Goal: Register for event/course

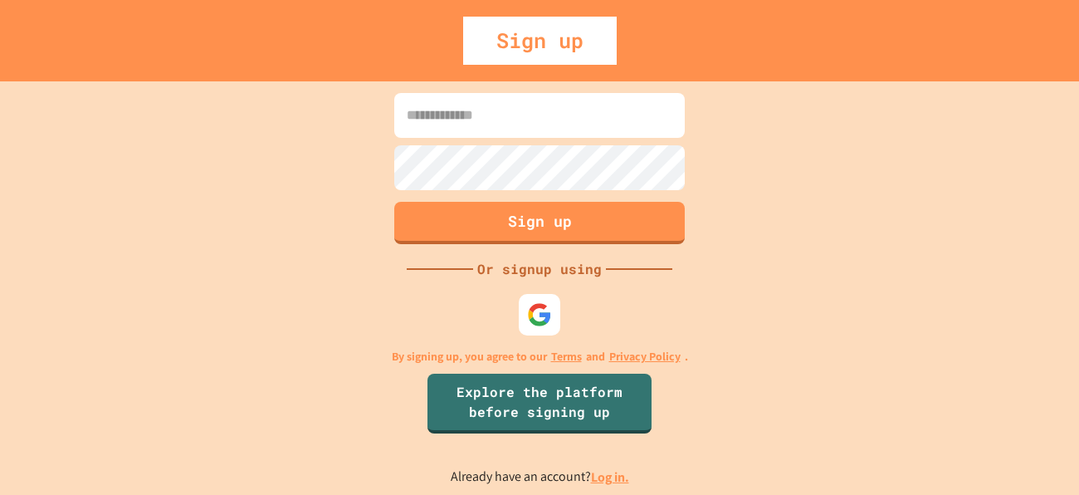
click at [516, 116] on input at bounding box center [539, 115] width 291 height 45
click at [552, 306] on img at bounding box center [539, 314] width 27 height 27
click at [538, 301] on img at bounding box center [539, 314] width 27 height 27
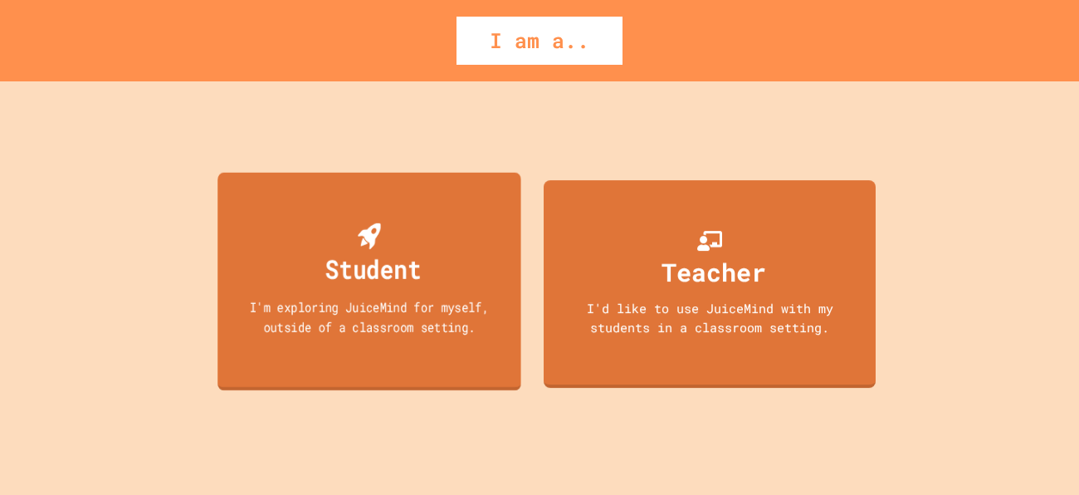
click at [393, 336] on div "I'm exploring JuiceMind for myself, outside of a classroom setting." at bounding box center [369, 316] width 273 height 39
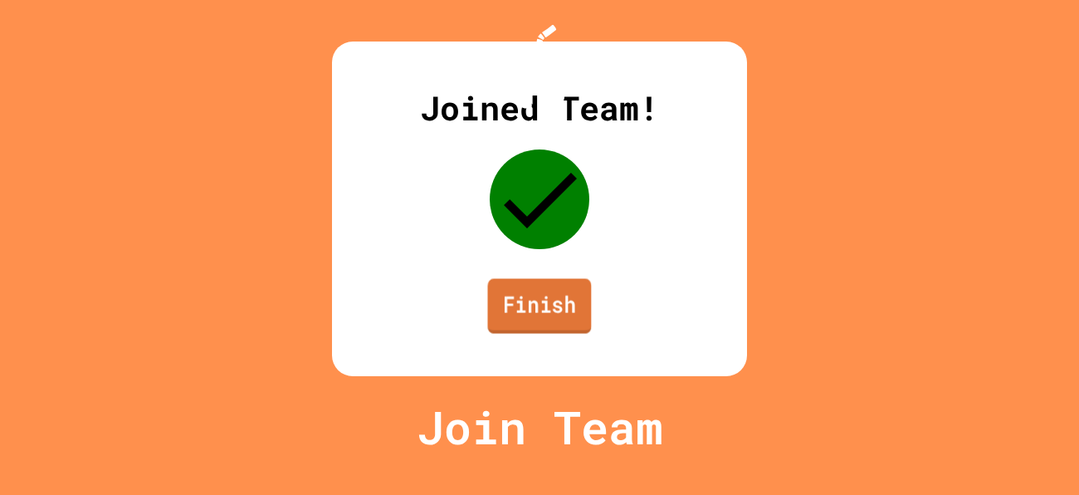
click at [559, 330] on link "Finish" at bounding box center [540, 306] width 104 height 55
